Goal: Check status: Check status

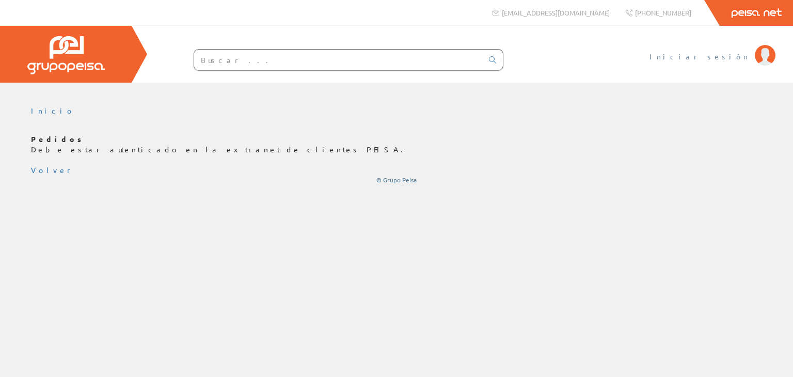
click at [727, 61] on span "Iniciar sesión" at bounding box center [699, 56] width 100 height 10
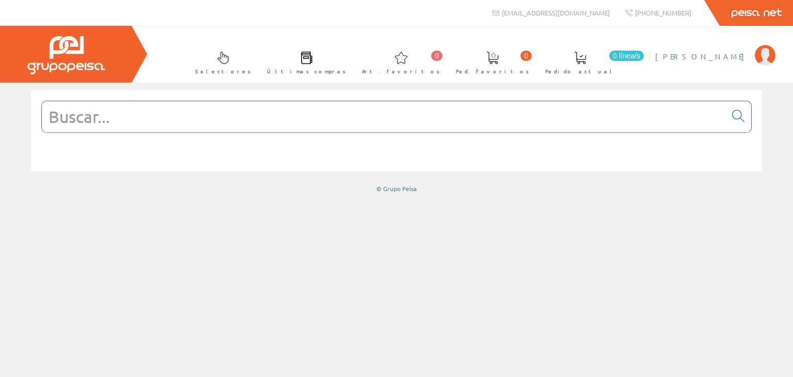
click at [677, 52] on span "MORANT PASCUAL TONI S.L.U" at bounding box center [702, 56] width 94 height 10
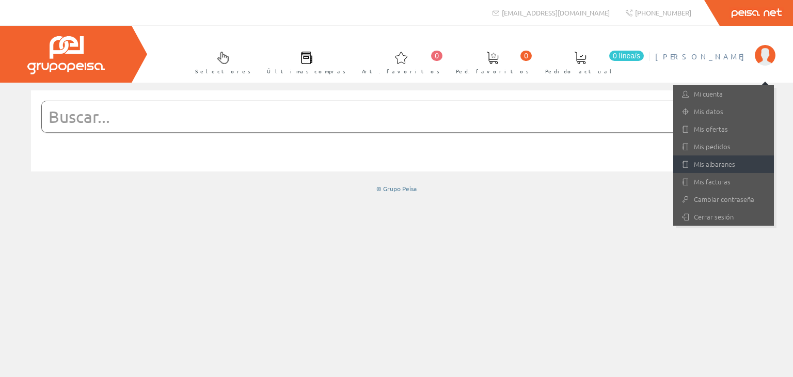
click at [708, 161] on link "Mis albaranes" at bounding box center [723, 164] width 101 height 18
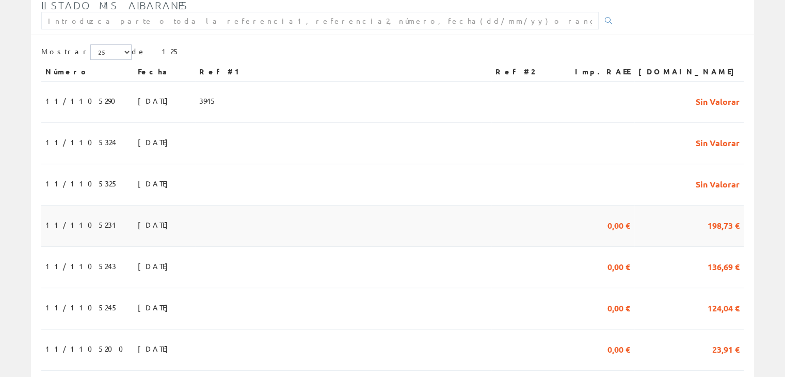
scroll to position [206, 0]
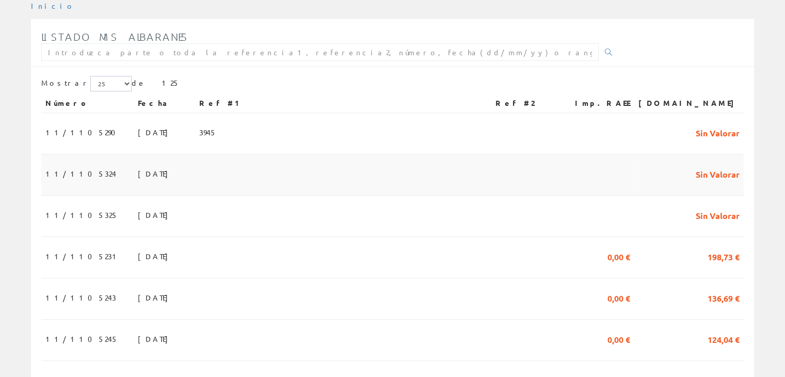
click at [330, 154] on td at bounding box center [343, 174] width 296 height 41
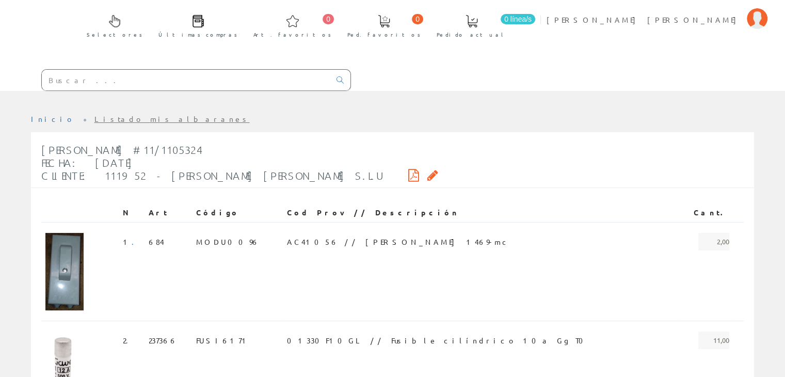
scroll to position [62, 0]
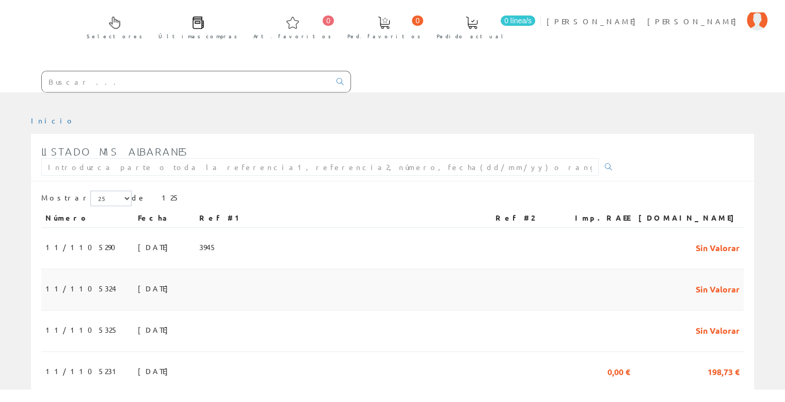
scroll to position [103, 0]
